Goal: Task Accomplishment & Management: Complete application form

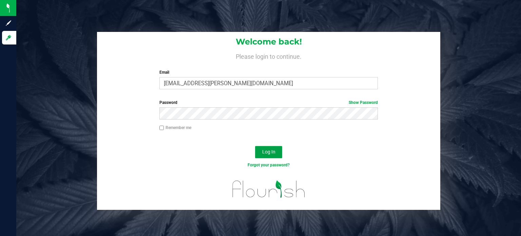
click at [268, 149] on span "Log In" at bounding box center [268, 151] width 13 height 5
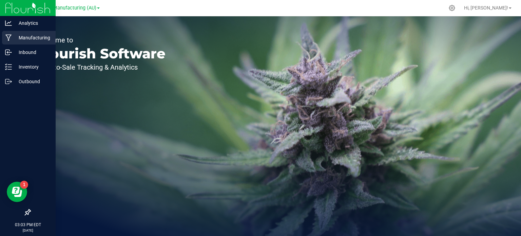
click at [33, 37] on p "Manufacturing" at bounding box center [32, 38] width 41 height 8
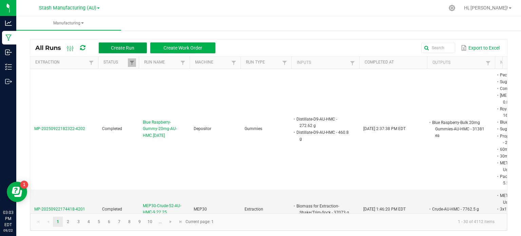
click at [123, 48] on span "Create Run" at bounding box center [122, 47] width 23 height 5
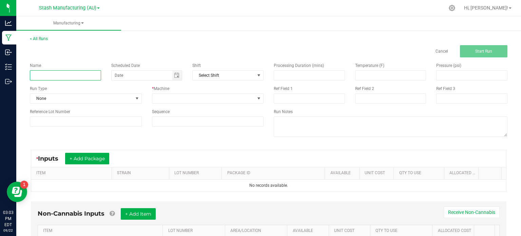
click at [76, 77] on input at bounding box center [65, 75] width 71 height 10
click at [172, 77] on span "Toggle calendar" at bounding box center [177, 74] width 10 height 9
type input "Rotary Evaporation-49-AU-HMC-9.22.2025"
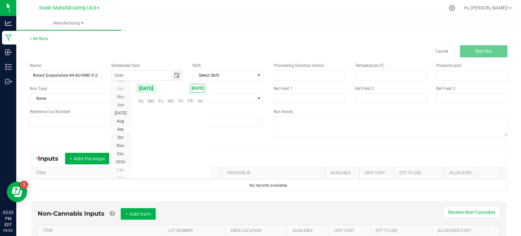
scroll to position [109942, 0]
click at [150, 144] on span "22" at bounding box center [151, 142] width 10 height 11
type input "[DATE]"
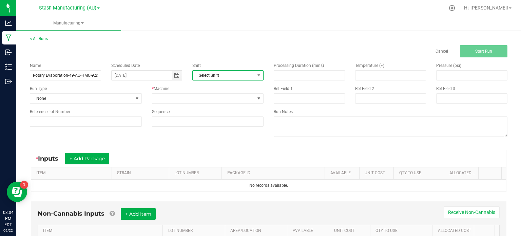
click at [228, 77] on span "Select Shift" at bounding box center [224, 74] width 62 height 9
click at [225, 56] on div "Cancel Start Run" at bounding box center [268, 51] width 487 height 12
click at [133, 99] on span at bounding box center [137, 98] width 8 height 9
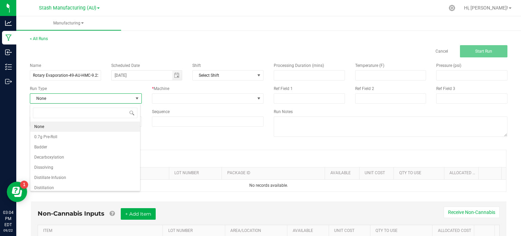
scroll to position [115, 0]
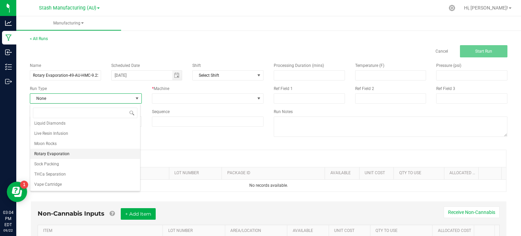
click at [96, 155] on li "Rotary Evaporation" at bounding box center [85, 153] width 110 height 10
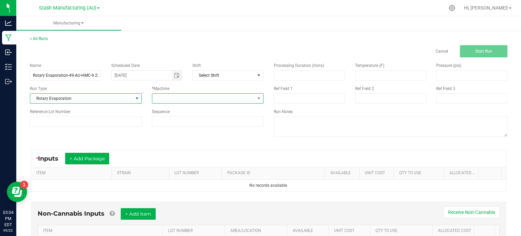
click at [186, 96] on span at bounding box center [203, 98] width 103 height 9
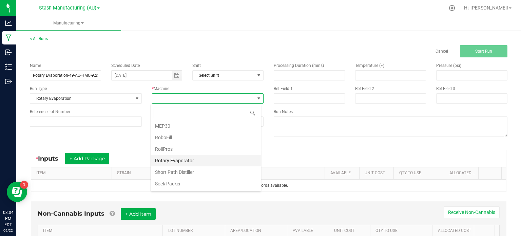
click at [230, 160] on li "Rotary Evaporator" at bounding box center [206, 161] width 110 height 12
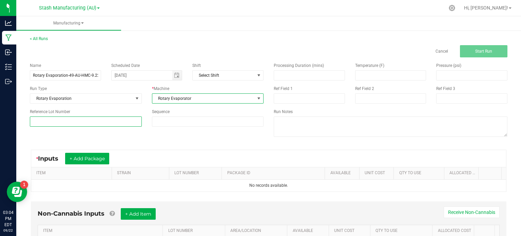
click at [94, 121] on input at bounding box center [86, 121] width 112 height 10
type input "49"
click at [111, 143] on div "* Inputs + Add Package ITEM STRAIN LOT NUMBER PACKAGE ID AVAILABLE Unit Cost QT…" at bounding box center [268, 170] width 487 height 54
click at [103, 152] on div "* Inputs + Add Package" at bounding box center [268, 158] width 475 height 17
click at [102, 157] on button "+ Add Package" at bounding box center [87, 159] width 44 height 12
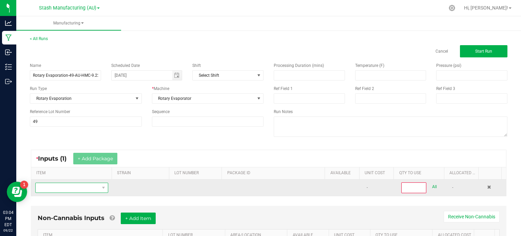
click at [77, 187] on span "NO DATA FOUND" at bounding box center [68, 187] width 64 height 9
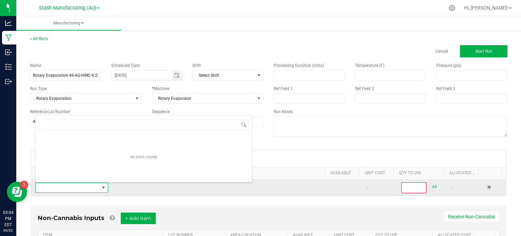
scroll to position [10, 70]
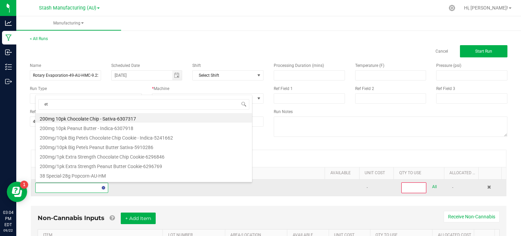
type input "eth"
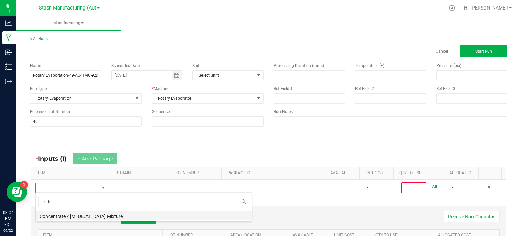
click at [78, 214] on li "Concentrate / [MEDICAL_DATA] Mixture" at bounding box center [144, 214] width 216 height 9
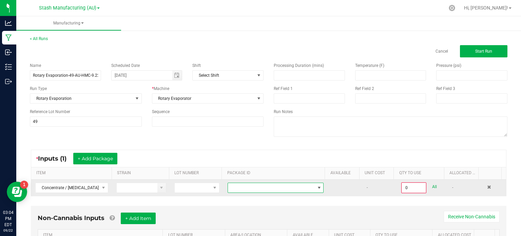
click at [240, 187] on span at bounding box center [271, 187] width 87 height 9
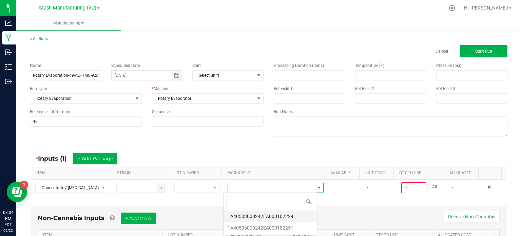
click at [296, 213] on li "1A40503000242EA000102224" at bounding box center [269, 216] width 93 height 12
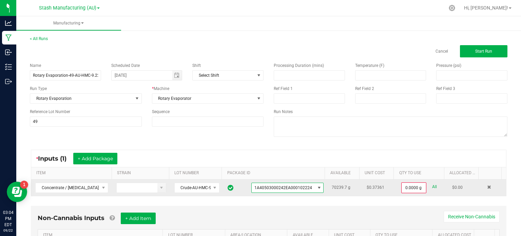
click at [432, 187] on link "All" at bounding box center [434, 186] width 5 height 9
type input "70239.7000 g"
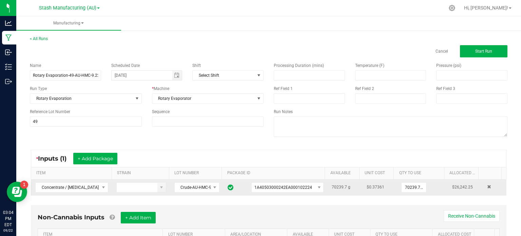
scroll to position [42, 0]
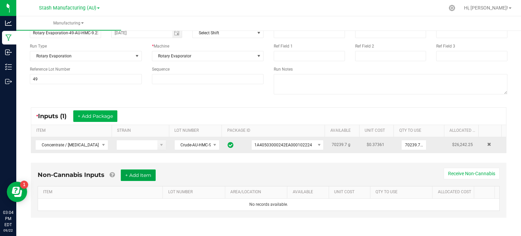
click at [131, 173] on button "+ Add Item" at bounding box center [138, 175] width 35 height 12
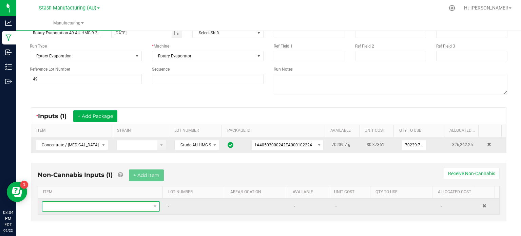
click at [119, 201] on span "NO DATA FOUND" at bounding box center [96, 205] width 108 height 9
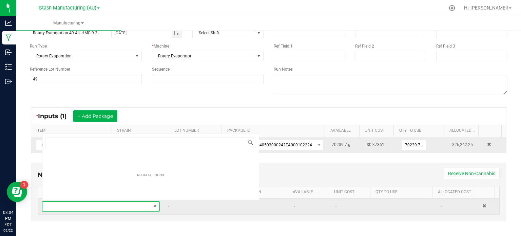
scroll to position [10, 113]
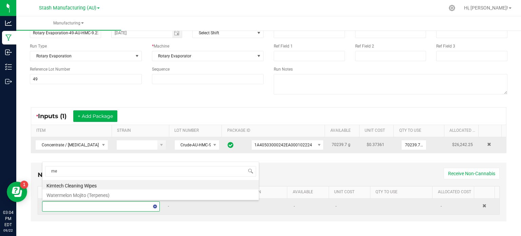
type input "met"
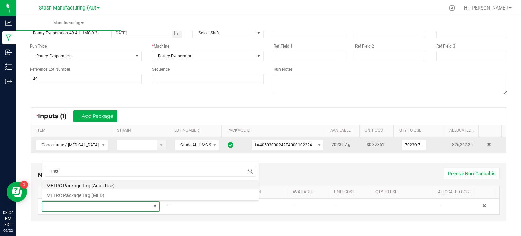
click at [120, 187] on li "METRC Package Tag (Adult Use)" at bounding box center [150, 184] width 216 height 9
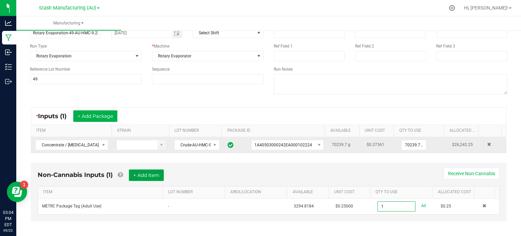
type input "1 ea"
click at [138, 172] on button "+ Add Item" at bounding box center [146, 175] width 35 height 12
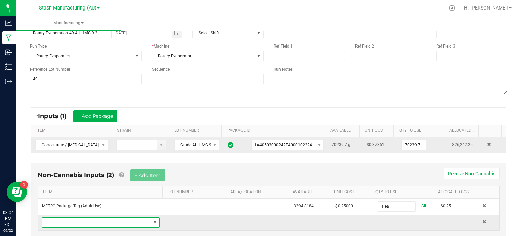
click at [133, 219] on span "NO DATA FOUND" at bounding box center [96, 221] width 108 height 9
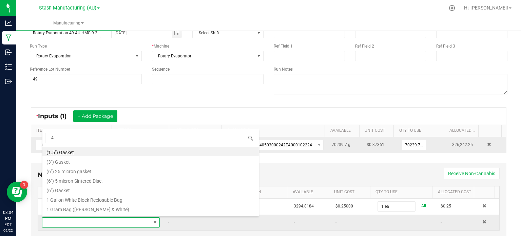
type input "45"
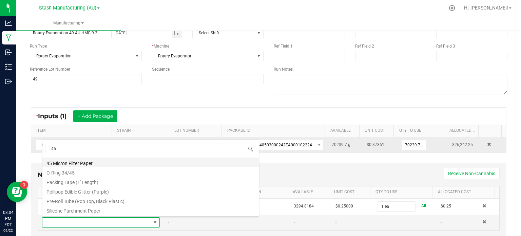
click at [120, 161] on li "45 Micron Filter Paper" at bounding box center [150, 161] width 216 height 9
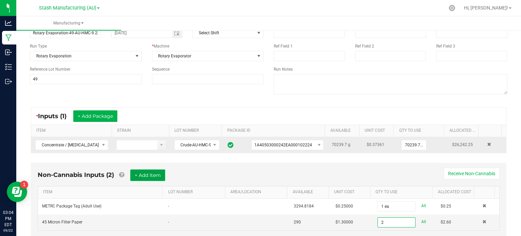
type input "2 ea"
click at [148, 170] on button "+ Add Item" at bounding box center [147, 175] width 35 height 12
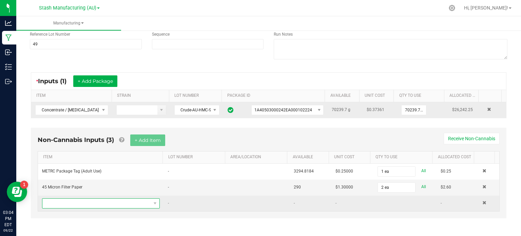
click at [126, 199] on span "NO DATA FOUND" at bounding box center [96, 202] width 108 height 9
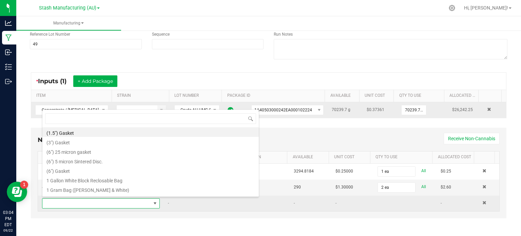
scroll to position [10, 113]
type input "1.5"
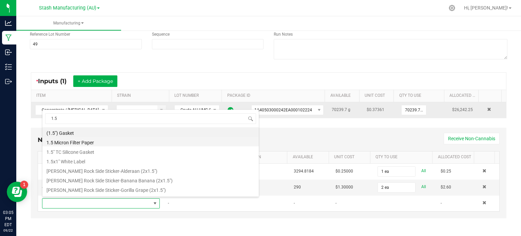
click at [97, 141] on li "1.5 Micron Filter Paper" at bounding box center [150, 141] width 216 height 9
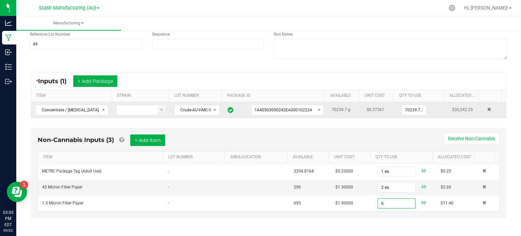
type input "6 ea"
click at [514, 99] on div "< All Runs Cancel Start Run Name Rotary Evaporation-49-AU-HMC-9.22.2025 Schedul…" at bounding box center [268, 95] width 504 height 286
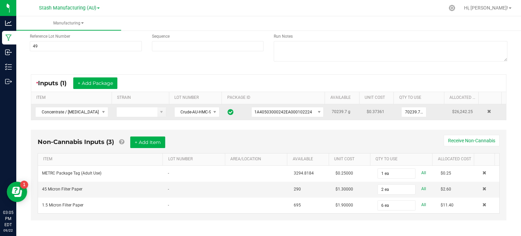
scroll to position [77, 0]
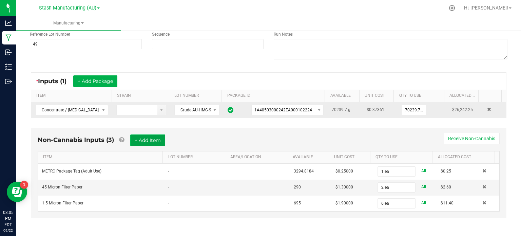
click at [152, 141] on button "+ Add Item" at bounding box center [147, 140] width 35 height 12
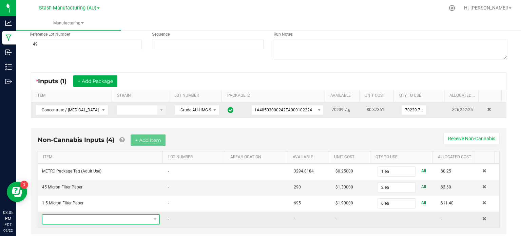
click at [108, 219] on span "NO DATA FOUND" at bounding box center [96, 218] width 108 height 9
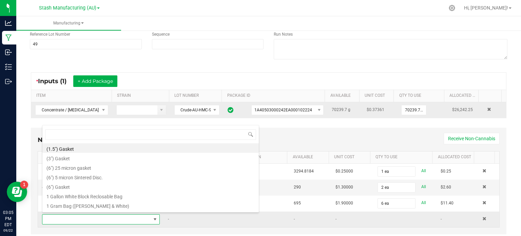
scroll to position [10, 113]
type input "3x1"
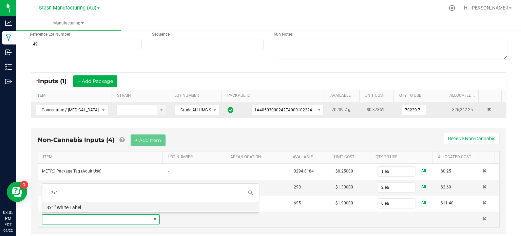
click at [104, 209] on li "3x1" White Label" at bounding box center [150, 205] width 216 height 9
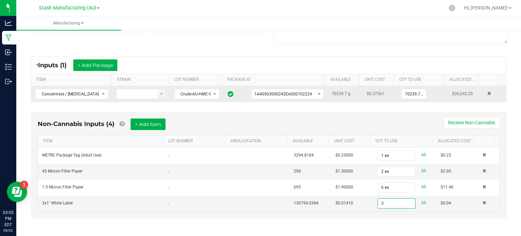
scroll to position [0, 0]
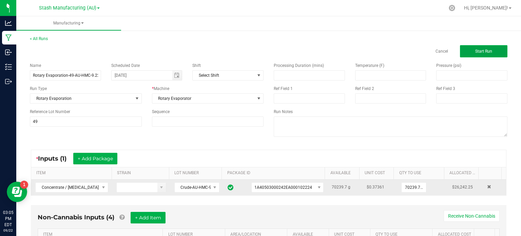
type input "3 ea"
click at [484, 51] on span "Start Run" at bounding box center [483, 51] width 17 height 5
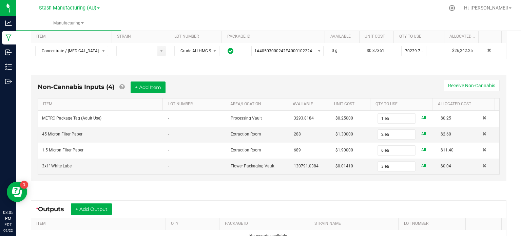
scroll to position [231, 0]
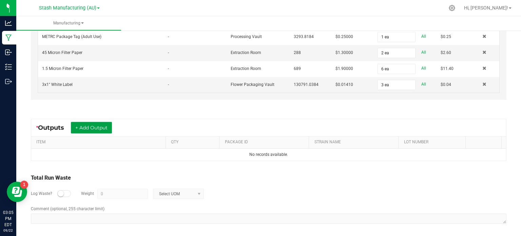
click at [100, 129] on button "+ Add Output" at bounding box center [91, 128] width 41 height 12
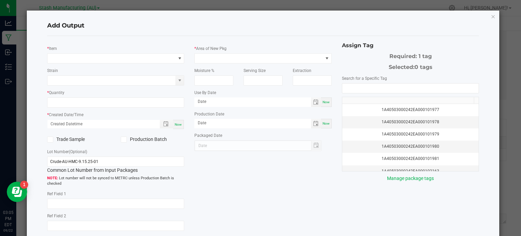
type input "[DATE]"
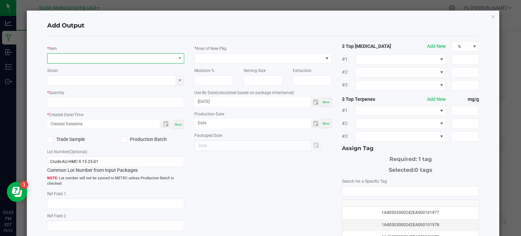
click at [87, 54] on span "NO DATA FOUND" at bounding box center [111, 58] width 128 height 9
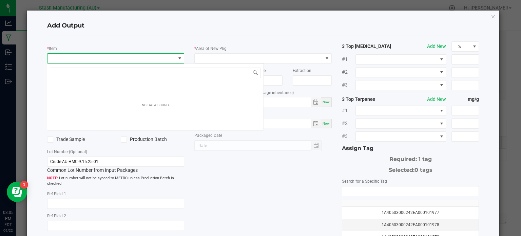
scroll to position [10, 136]
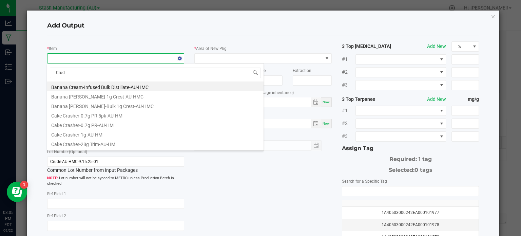
type input "Crude"
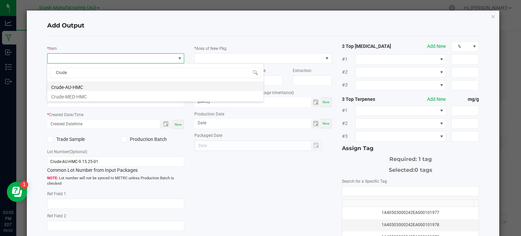
click at [94, 85] on li "Crude-AU-HMC" at bounding box center [155, 85] width 216 height 9
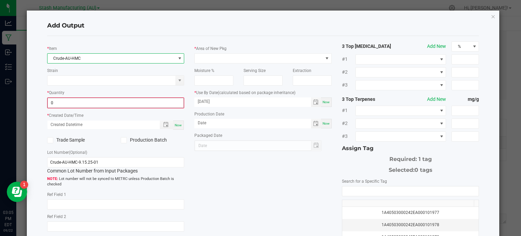
click at [94, 105] on input "0" at bounding box center [116, 102] width 136 height 9
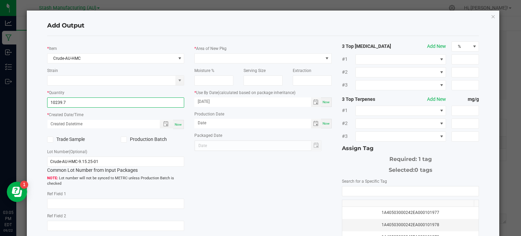
type input "10239.7000 g"
click at [173, 126] on div "Now" at bounding box center [178, 124] width 11 height 9
type input "[DATE] 3:05 PM"
type input "[DATE]"
click at [123, 139] on icon at bounding box center [123, 139] width 4 height 0
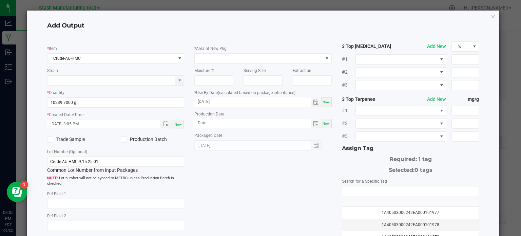
click at [0, 0] on input "Production Batch" at bounding box center [0, 0] width 0 height 0
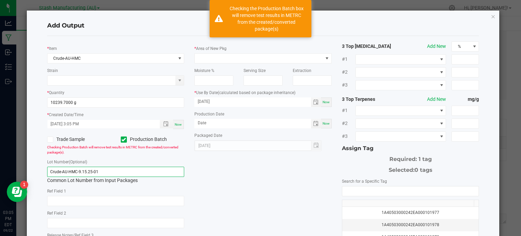
click at [119, 170] on input "Crude-AU-HMC-9.15.25-01" at bounding box center [115, 171] width 137 height 10
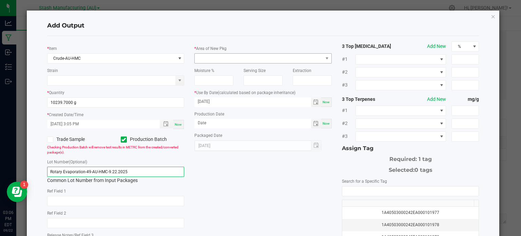
type input "Rotary Evaporation-49-AU-HMC-9.22.2025"
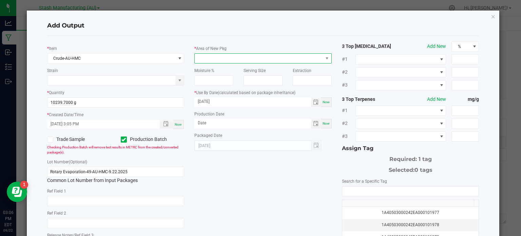
click at [228, 57] on span at bounding box center [259, 58] width 128 height 9
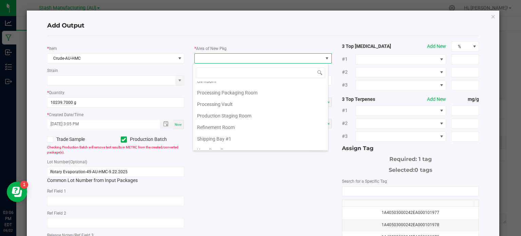
scroll to position [114, 0]
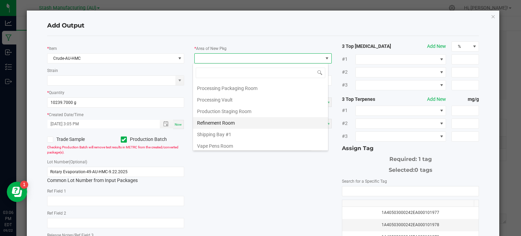
click at [247, 119] on li "Refinement Room" at bounding box center [260, 123] width 135 height 12
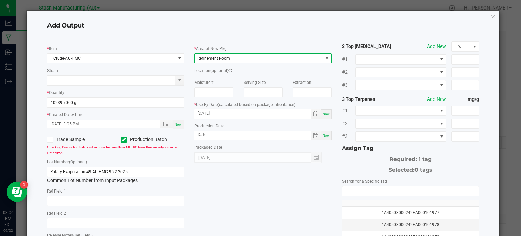
click at [245, 189] on div "* Item Crude-AU-HMC Strain * Quantity 10239.7000 g * Created Date/Time [DATE] 3…" at bounding box center [263, 162] width 442 height 243
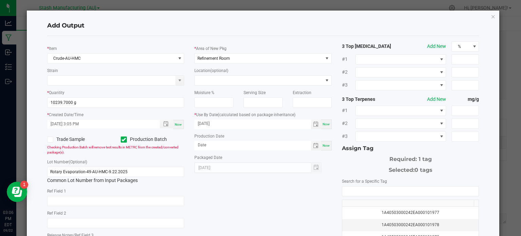
click at [321, 143] on div "Now" at bounding box center [326, 145] width 11 height 9
type input "[DATE]"
click at [206, 124] on input "[DATE]" at bounding box center [252, 123] width 117 height 8
type input "[DATE]"
click at [352, 187] on input "NO DATA FOUND" at bounding box center [410, 190] width 137 height 9
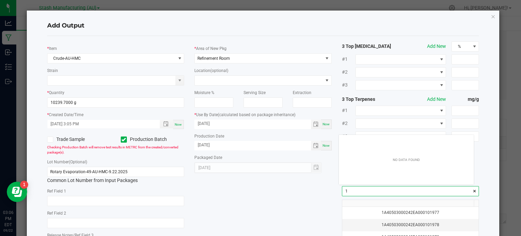
scroll to position [9, 135]
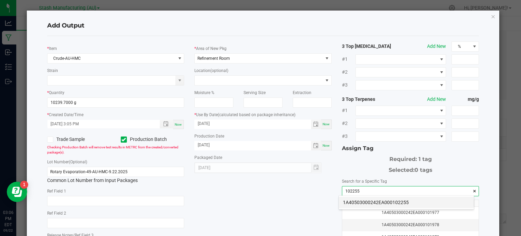
click at [361, 203] on li "1A40503000242EA000102255" at bounding box center [406, 202] width 135 height 12
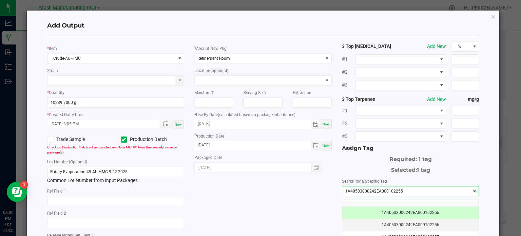
type input "1A40503000242EA000102255"
click at [291, 209] on div "* Item Crude-AU-HMC Strain * Quantity 10239.7000 g * Created Date/Time [DATE] 3…" at bounding box center [263, 162] width 442 height 243
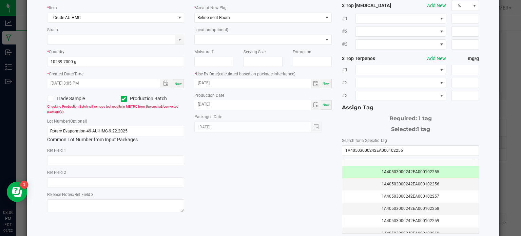
scroll to position [87, 0]
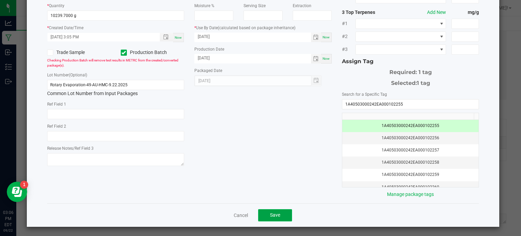
click at [280, 213] on button "Save" at bounding box center [275, 215] width 34 height 12
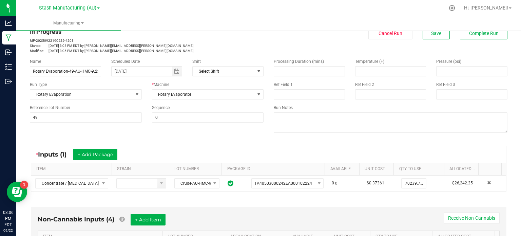
scroll to position [0, 0]
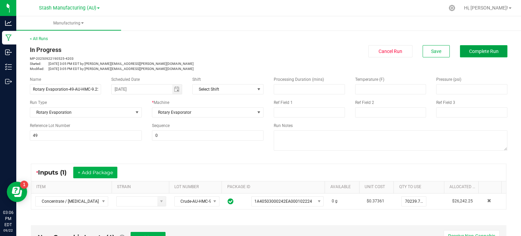
click at [483, 54] on button "Complete Run" at bounding box center [483, 51] width 47 height 12
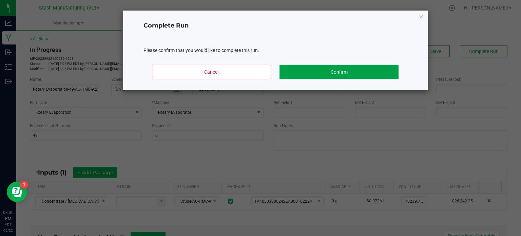
click at [365, 70] on button "Confirm" at bounding box center [338, 72] width 119 height 14
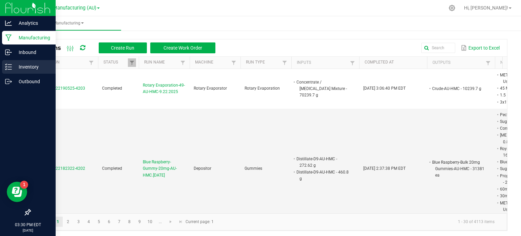
click at [7, 68] on icon at bounding box center [8, 66] width 7 height 7
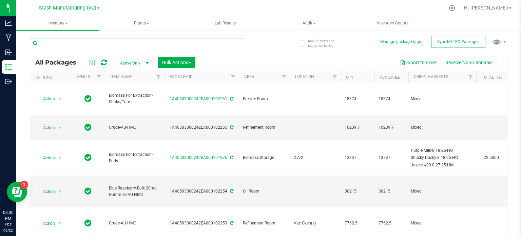
click at [80, 43] on input "text" at bounding box center [137, 43] width 215 height 10
type input "102224"
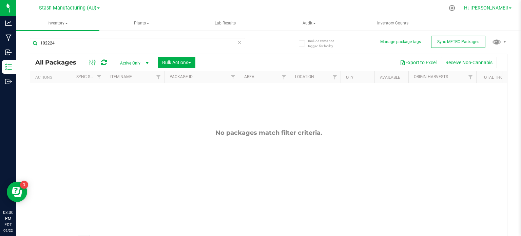
click at [504, 6] on span "Hi, [PERSON_NAME]!" at bounding box center [486, 7] width 44 height 5
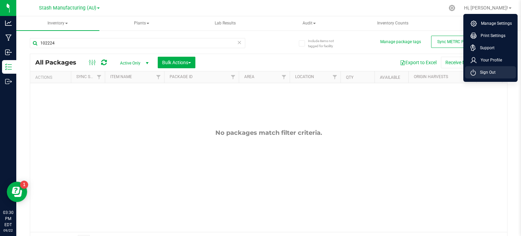
click at [477, 74] on span "Sign Out" at bounding box center [486, 72] width 20 height 7
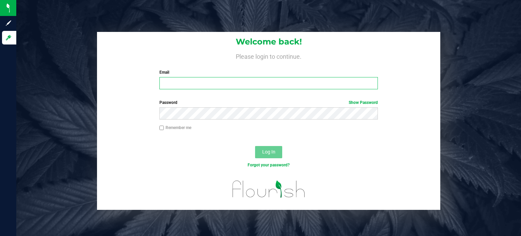
type input "[EMAIL_ADDRESS][PERSON_NAME][DOMAIN_NAME]"
